Goal: Information Seeking & Learning: Learn about a topic

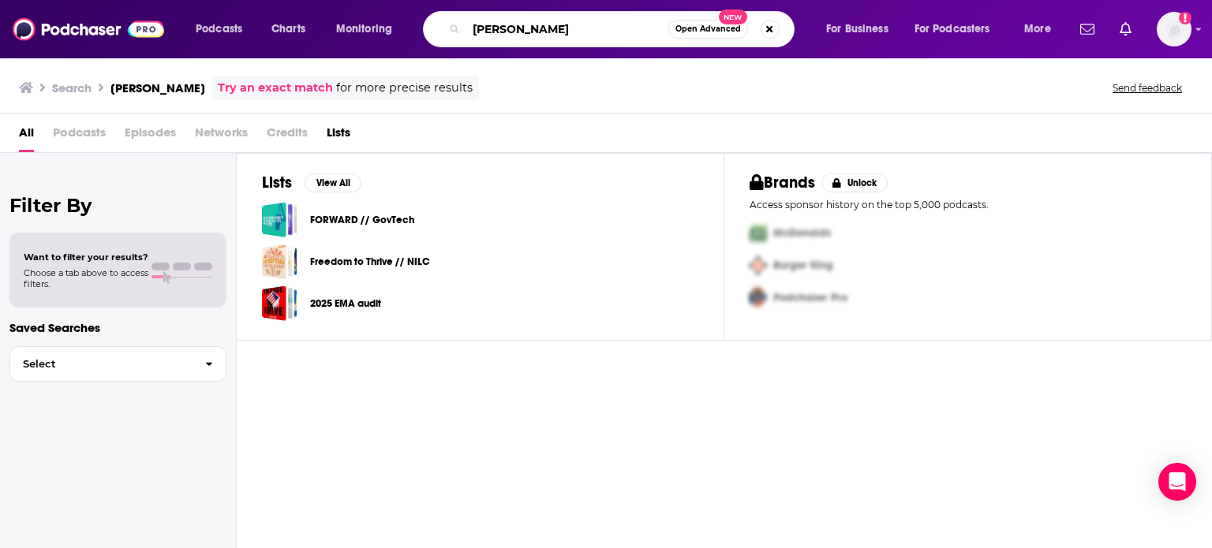
drag, startPoint x: 588, startPoint y: 24, endPoint x: 393, endPoint y: 23, distance: 194.9
click at [393, 23] on div "Podcasts Charts Monitoring [PERSON_NAME] forlio Open Advanced New For Business …" at bounding box center [625, 29] width 881 height 36
paste input "[PERSON_NAME]"
type input "[PERSON_NAME]"
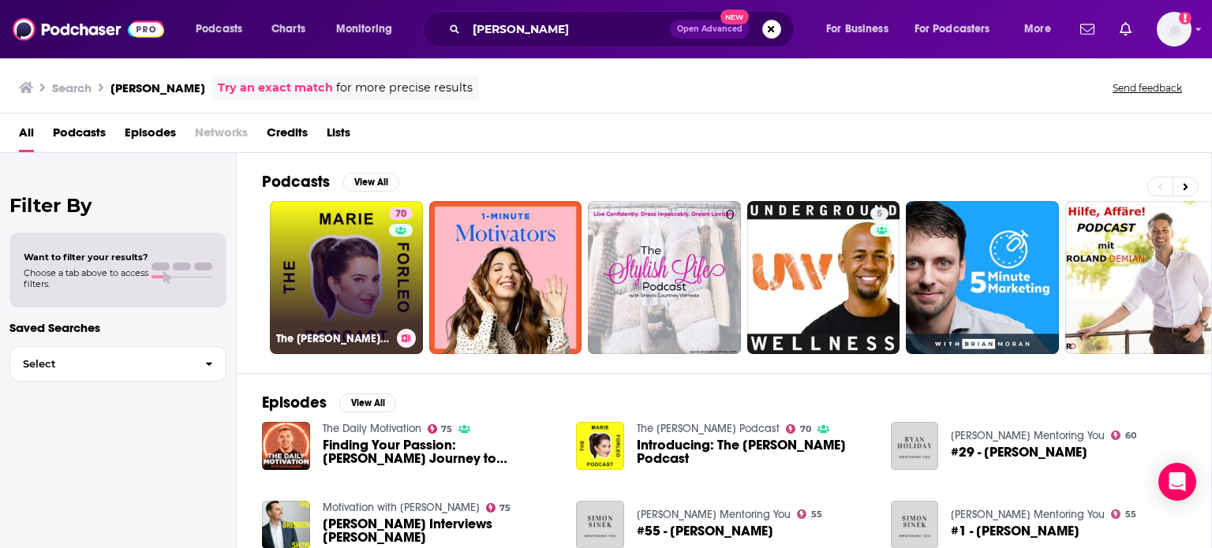
click at [350, 282] on link "70 The [PERSON_NAME] Podcast" at bounding box center [346, 277] width 153 height 153
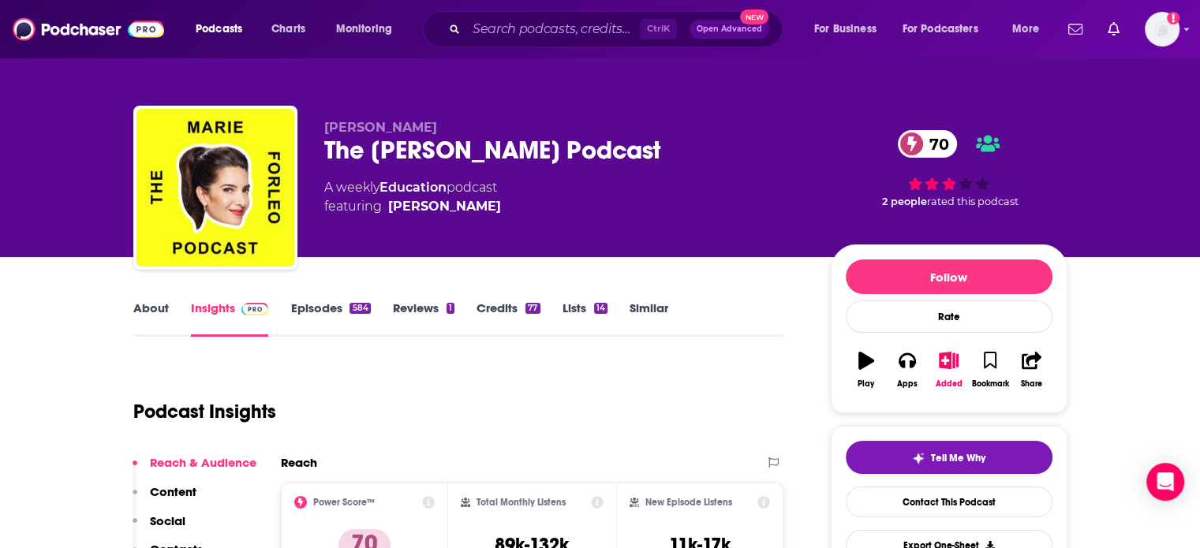
click at [754, 327] on div "About Insights Episodes 584 Reviews 1 Credits 77 Lists 14 Similar" at bounding box center [458, 317] width 651 height 39
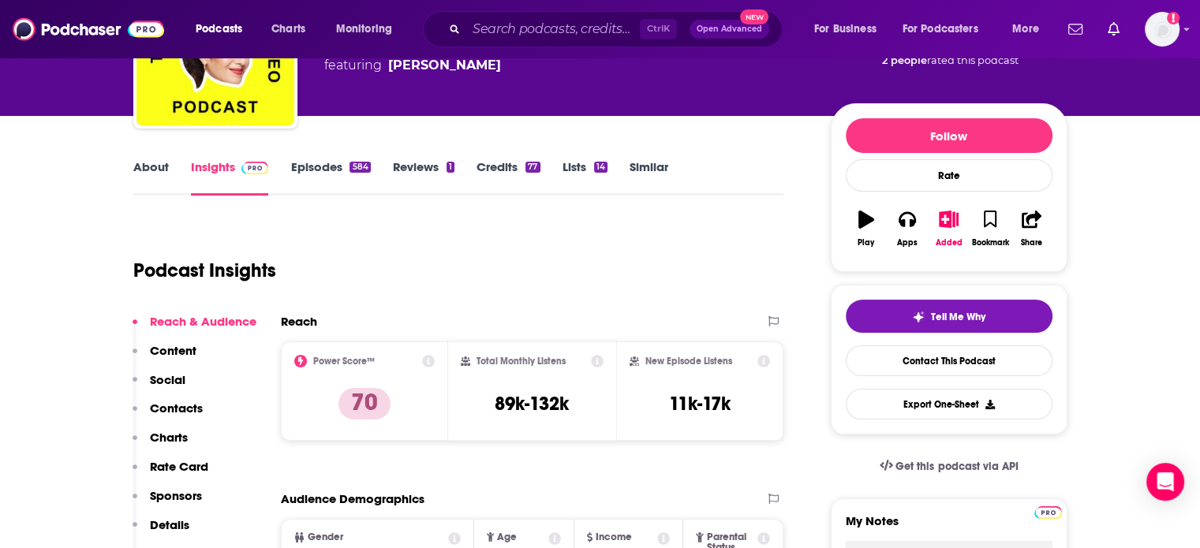
scroll to position [126, 0]
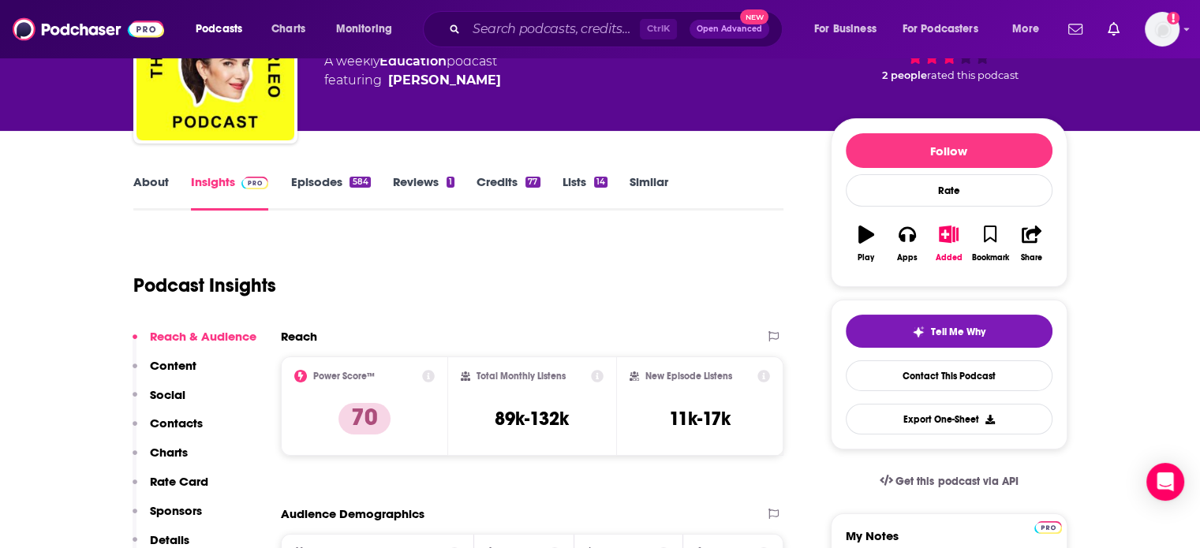
click at [145, 186] on link "About" at bounding box center [151, 192] width 36 height 36
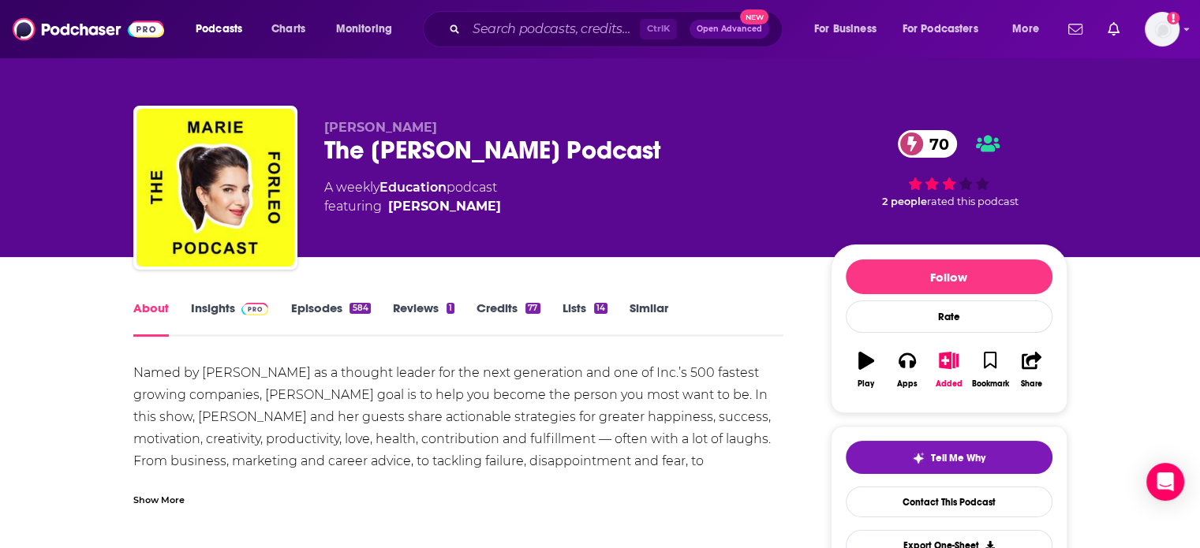
click at [424, 414] on div "Named by [PERSON_NAME] as a thought leader for the next generation and one of I…" at bounding box center [458, 450] width 651 height 177
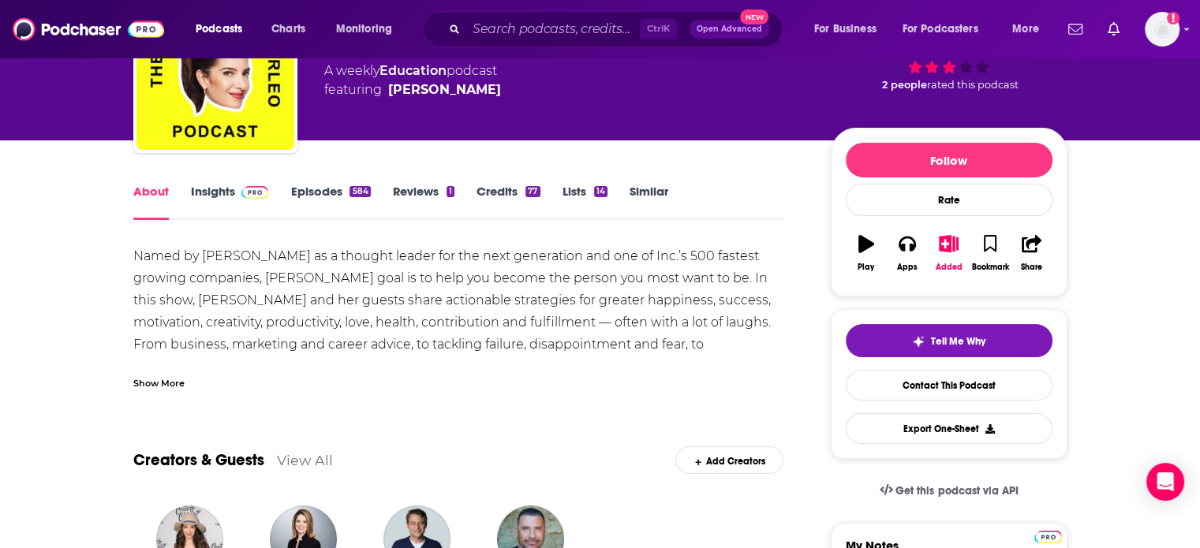
scroll to position [95, 0]
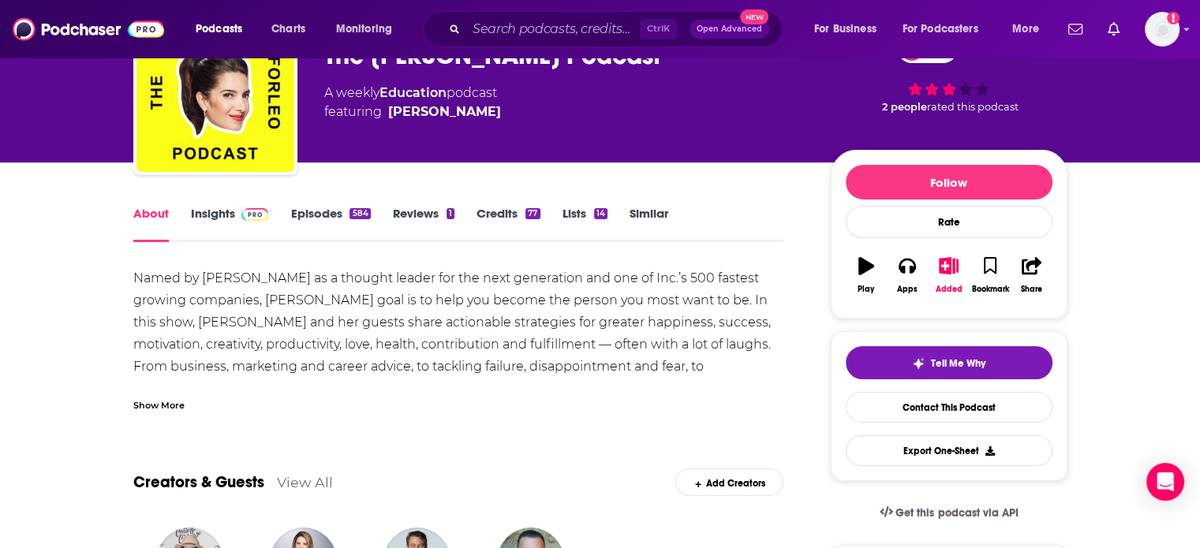
click at [149, 221] on link "About" at bounding box center [151, 224] width 36 height 36
